Goal: Check status: Check status

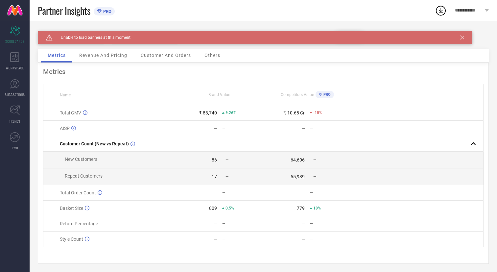
click at [463, 38] on icon at bounding box center [462, 38] width 4 height 4
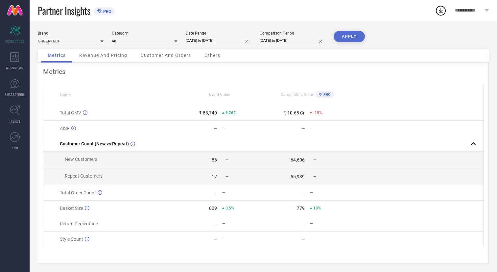
select select "8"
select select "2025"
select select "9"
select select "2025"
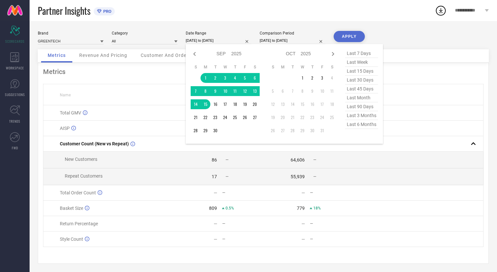
click at [208, 40] on input "[DATE] to [DATE]" at bounding box center [219, 40] width 66 height 7
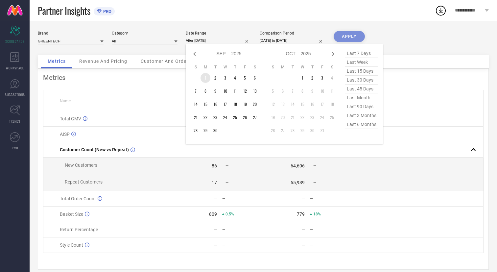
click at [205, 76] on td "1" at bounding box center [206, 78] width 10 height 10
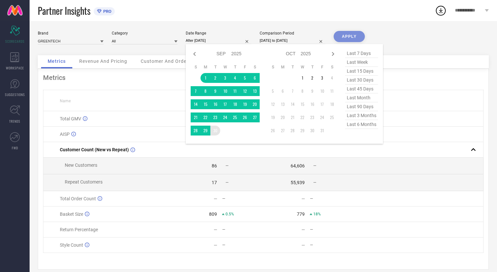
type input "[DATE] to [DATE]"
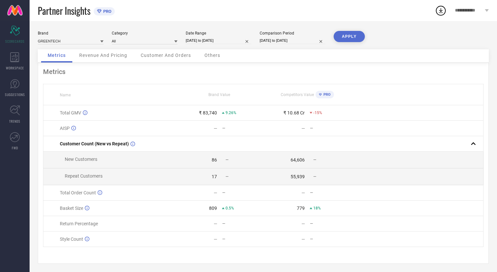
click at [272, 37] on div "Comparison Period 01-08-2025 to 15-08-2025" at bounding box center [293, 37] width 66 height 13
click at [289, 40] on input "01-08-2025 to 15-08-2025" at bounding box center [293, 40] width 66 height 7
select select "7"
select select "2025"
select select "8"
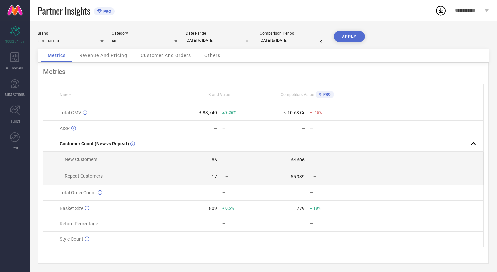
select select "2025"
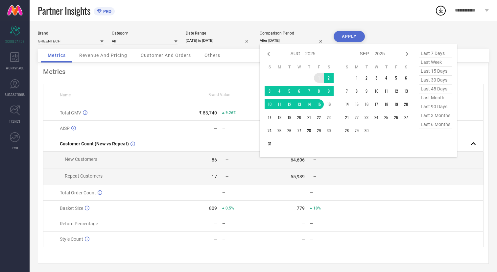
click at [317, 81] on td "1" at bounding box center [319, 78] width 10 height 10
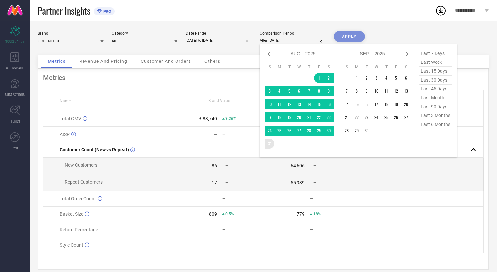
type input "[DATE] to [DATE]"
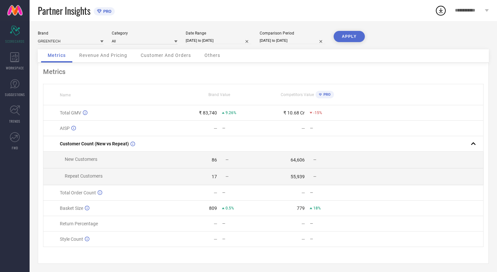
click at [348, 36] on button "APPLY" at bounding box center [349, 36] width 31 height 11
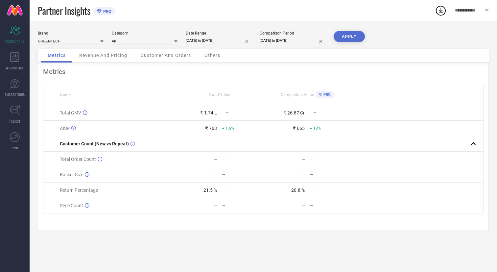
click at [348, 37] on button "APPLY" at bounding box center [349, 36] width 31 height 11
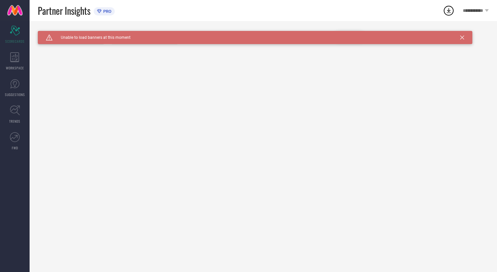
type input "All"
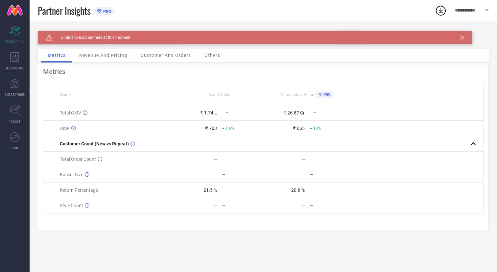
click at [461, 39] on div "Caution Created with Sketch. Unable to load banners at this moment" at bounding box center [255, 37] width 435 height 13
click at [462, 39] on icon at bounding box center [462, 38] width 4 height 4
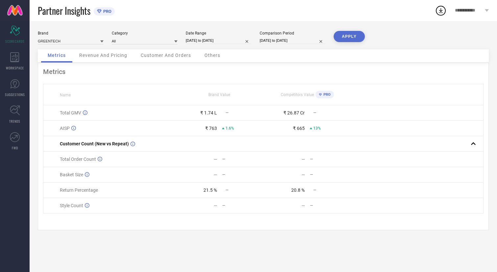
click at [235, 39] on input "[DATE] to [DATE]" at bounding box center [219, 40] width 66 height 7
select select "8"
select select "2025"
select select "9"
select select "2025"
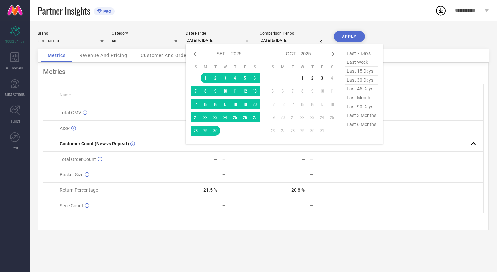
click at [195, 25] on div "Brand GREENTECH Category All Date Range [DATE] to [DATE] Jan Feb Mar Apr May Ju…" at bounding box center [264, 146] width 468 height 251
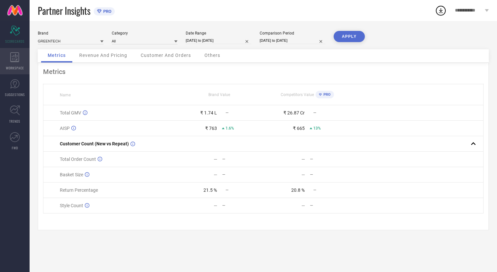
click at [16, 65] on span "WORKSPACE" at bounding box center [15, 67] width 18 height 5
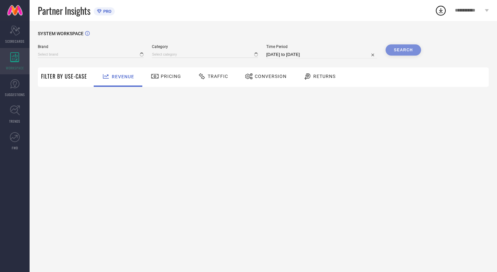
type input "GREENTECH"
type input "All"
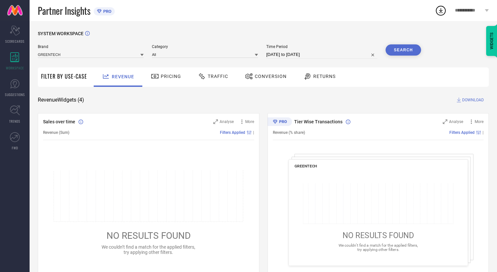
click at [169, 79] on span "Pricing" at bounding box center [171, 76] width 20 height 5
